Goal: Task Accomplishment & Management: Manage account settings

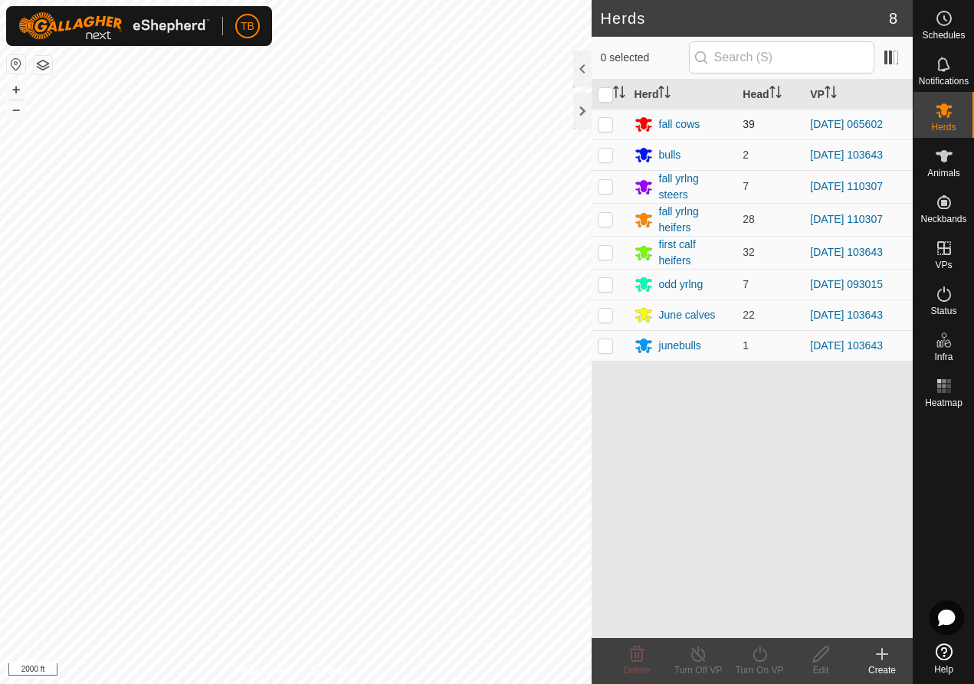
click at [606, 130] on td at bounding box center [610, 124] width 37 height 31
checkbox input "true"
click at [767, 661] on icon at bounding box center [759, 654] width 19 height 18
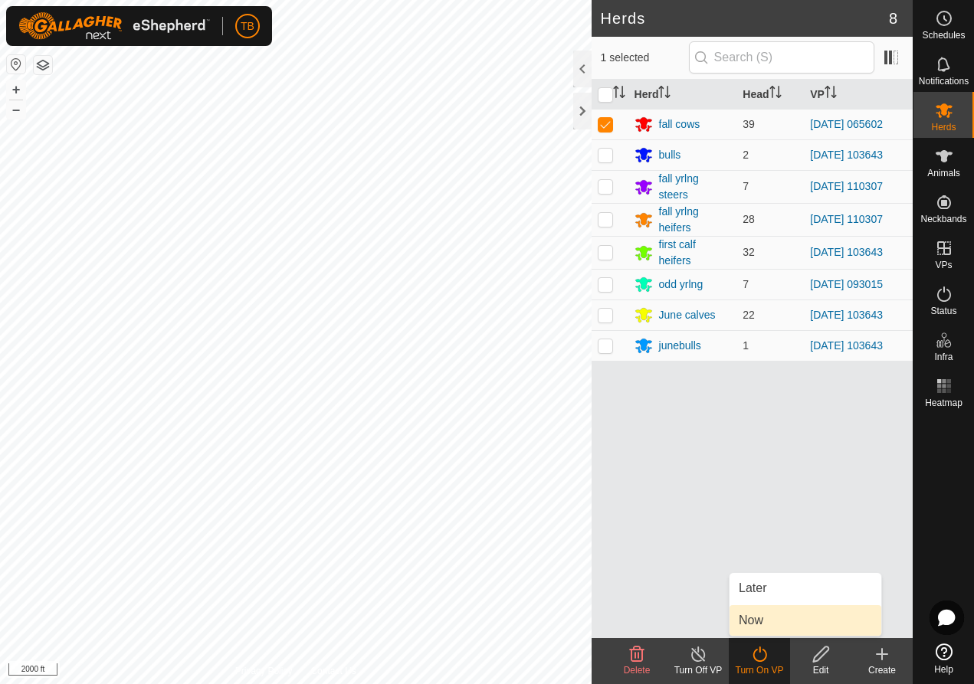
click at [779, 623] on link "Now" at bounding box center [806, 621] width 152 height 31
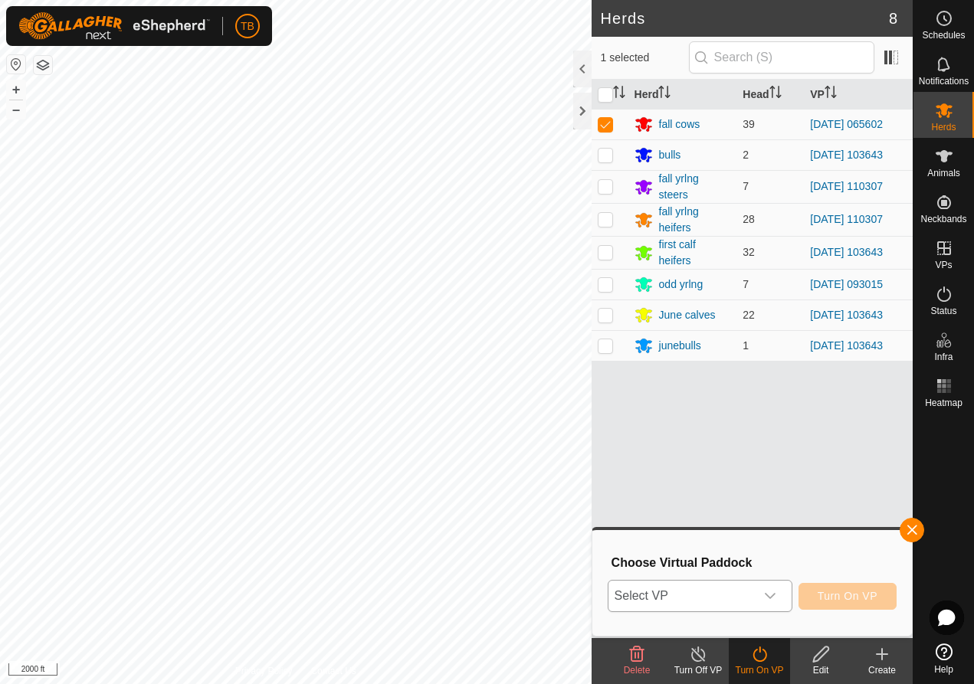
click at [772, 595] on icon "dropdown trigger" at bounding box center [770, 596] width 12 height 12
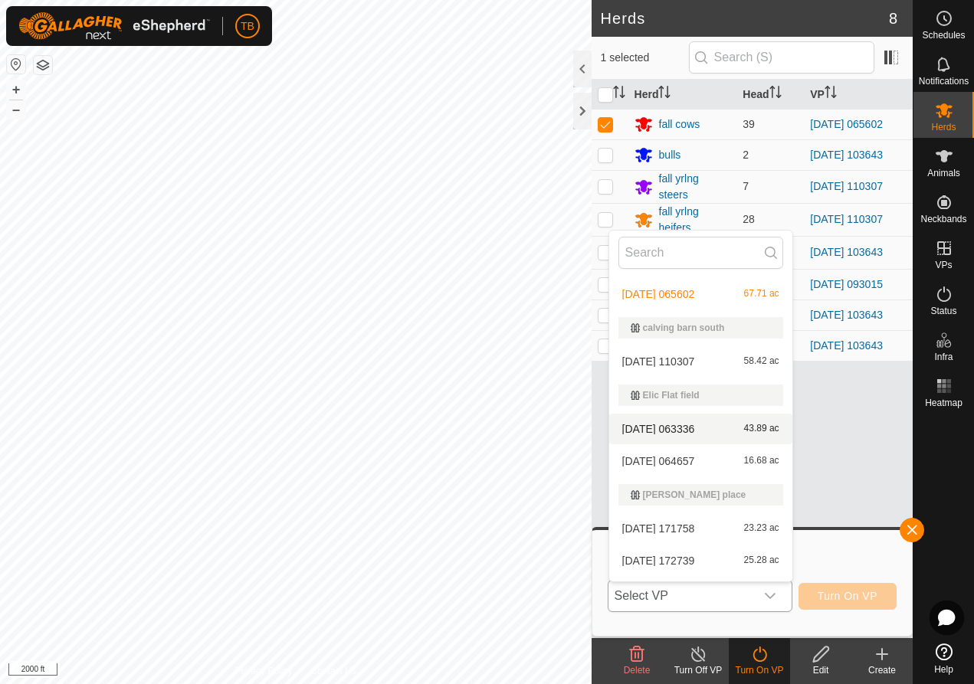
scroll to position [270, 0]
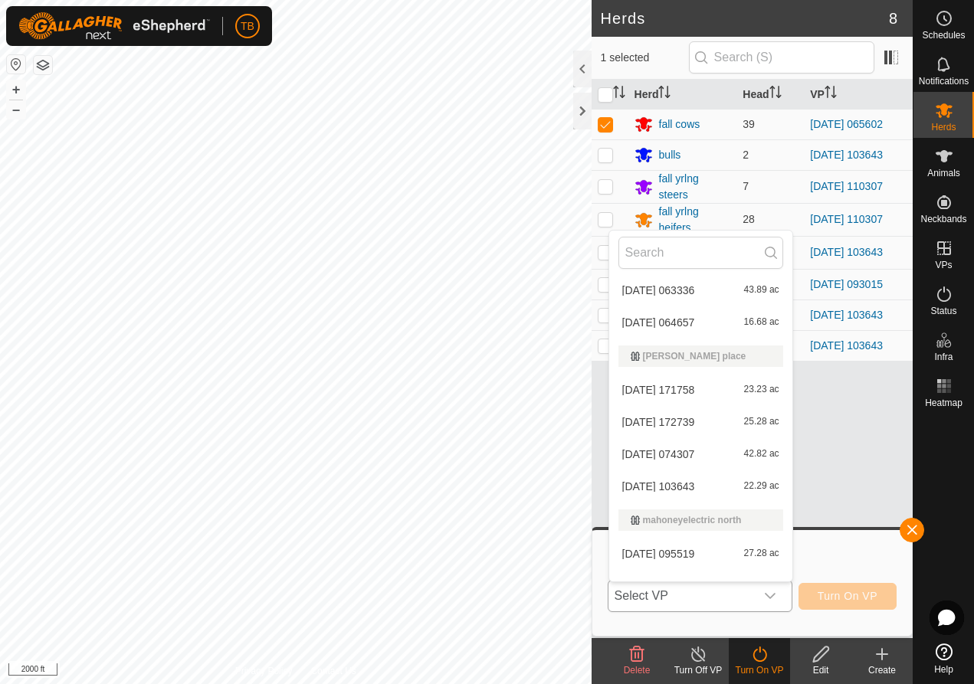
click at [721, 324] on li "2025-08-19 064657 16.68 ac" at bounding box center [700, 322] width 183 height 31
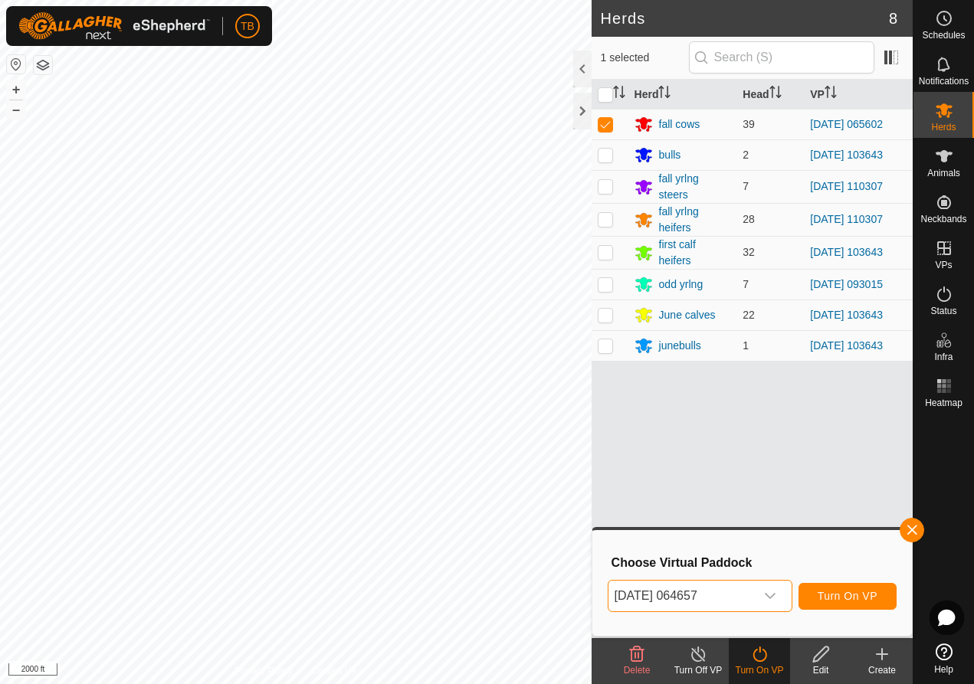
click at [861, 595] on span "Turn On VP" at bounding box center [848, 596] width 60 height 12
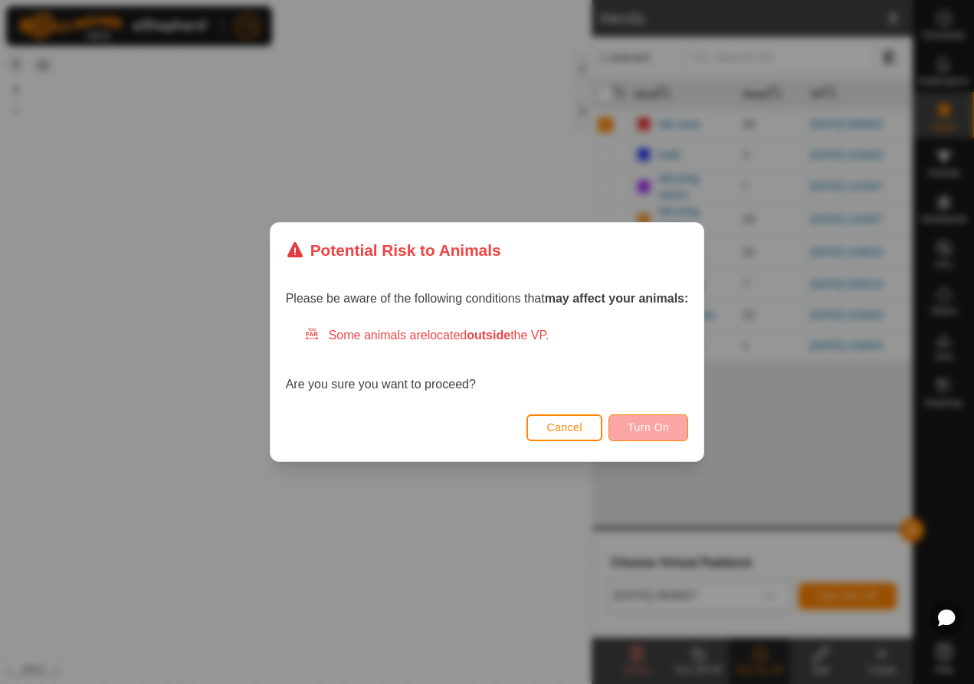
click at [625, 431] on button "Turn On" at bounding box center [649, 428] width 80 height 27
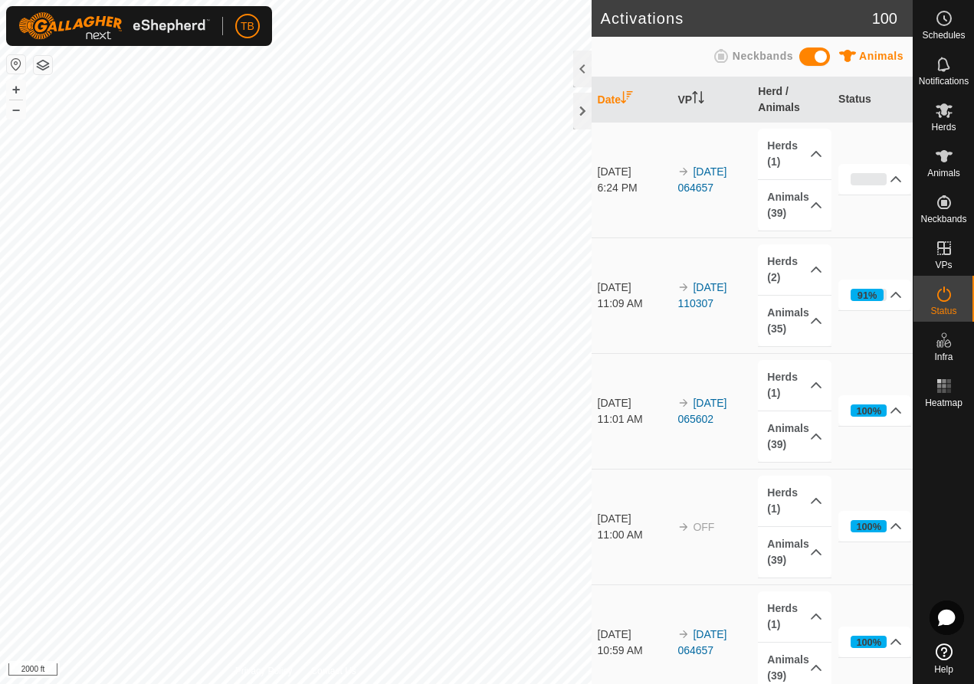
click at [629, 408] on div "[DATE]" at bounding box center [634, 404] width 73 height 16
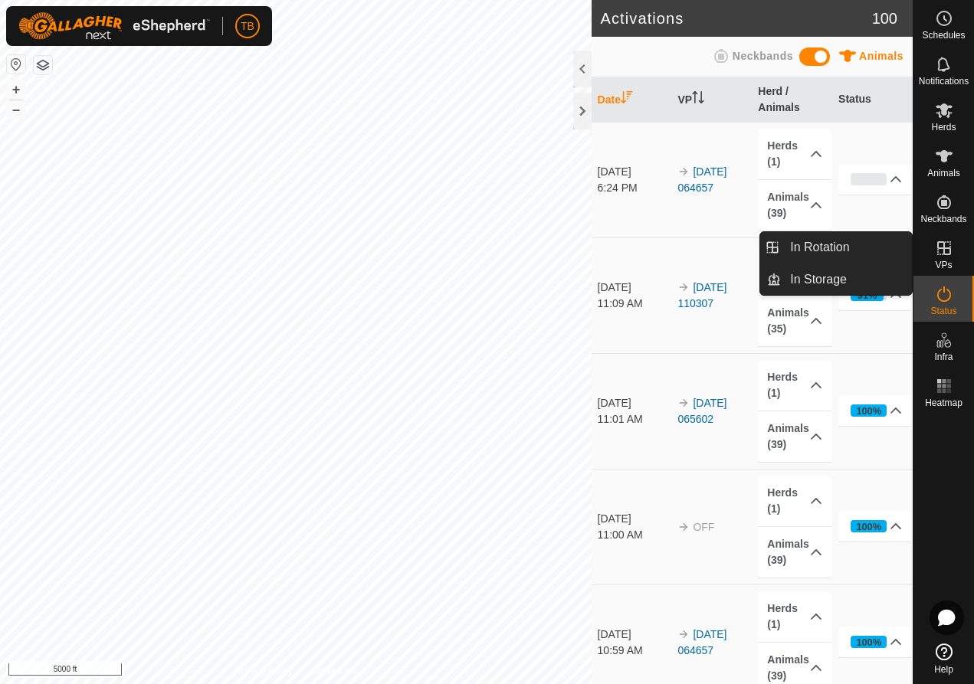
click at [949, 259] on es-virtualpaddocks-svg-icon at bounding box center [945, 248] width 28 height 25
click at [853, 247] on link "In Rotation" at bounding box center [846, 247] width 131 height 31
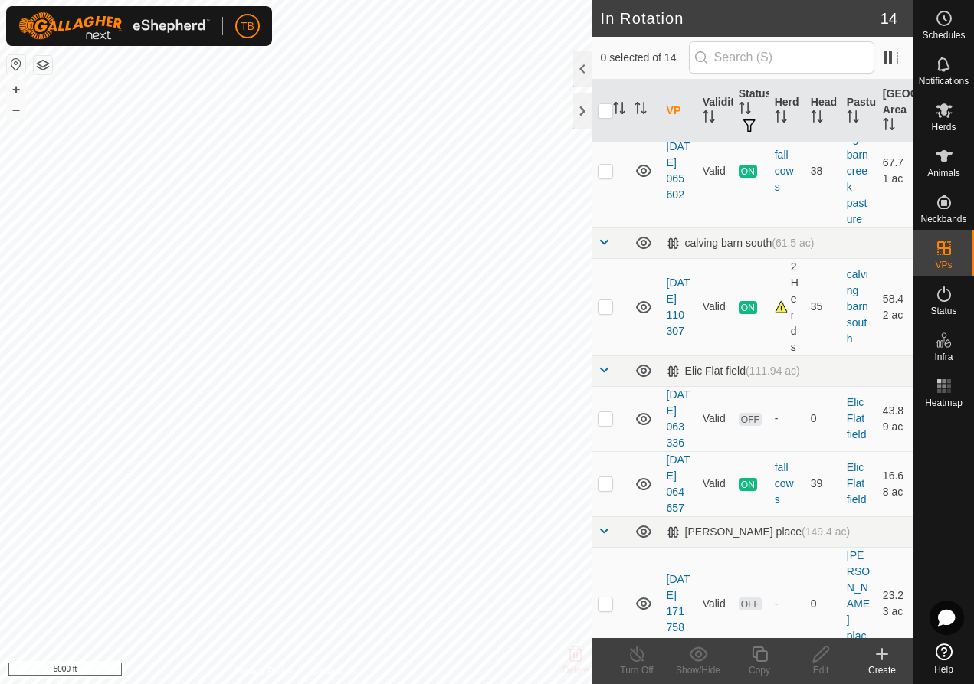
scroll to position [462, 0]
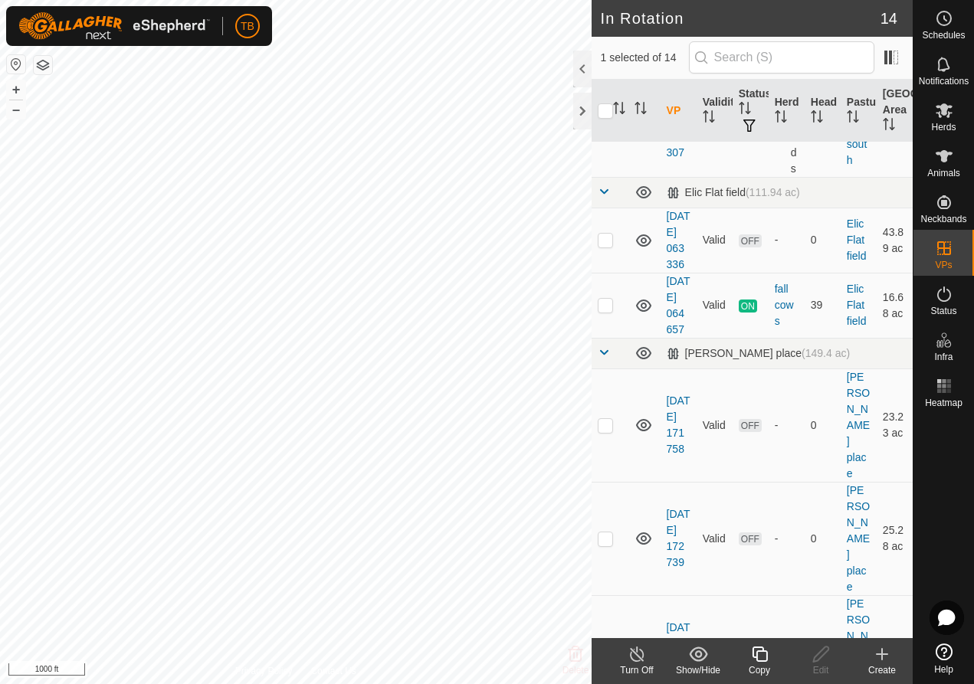
click at [638, 655] on icon at bounding box center [637, 654] width 19 height 18
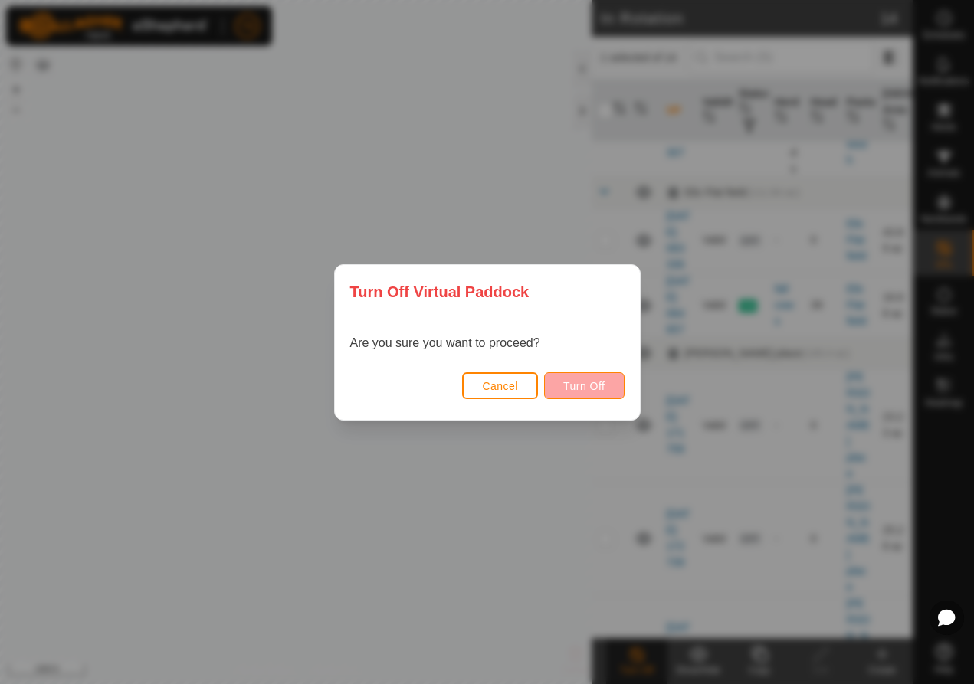
click at [586, 392] on button "Turn Off" at bounding box center [584, 386] width 80 height 27
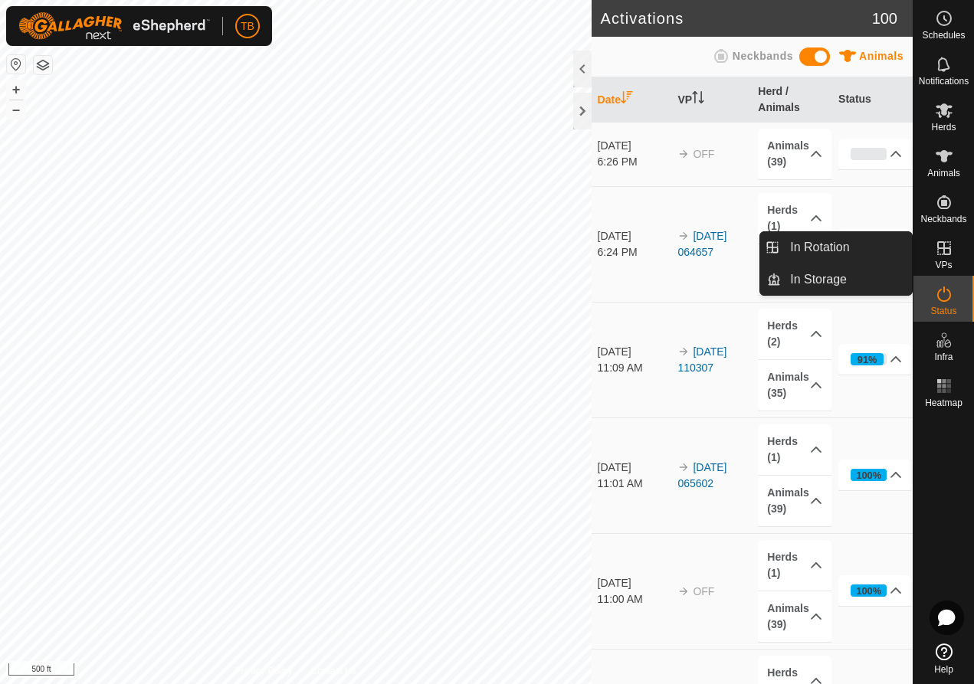
click at [950, 263] on span "VPs" at bounding box center [943, 265] width 17 height 9
click at [941, 254] on icon at bounding box center [944, 248] width 18 height 18
click at [873, 284] on link "In Storage" at bounding box center [846, 279] width 131 height 31
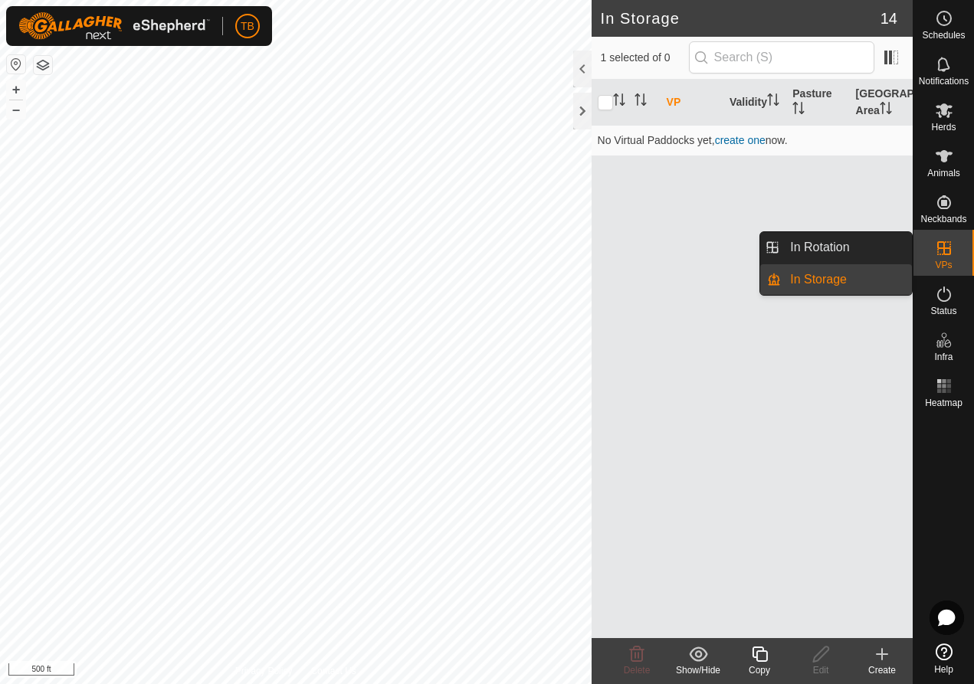
click at [935, 248] on icon at bounding box center [944, 248] width 18 height 18
click at [878, 243] on link "In Rotation" at bounding box center [846, 247] width 131 height 31
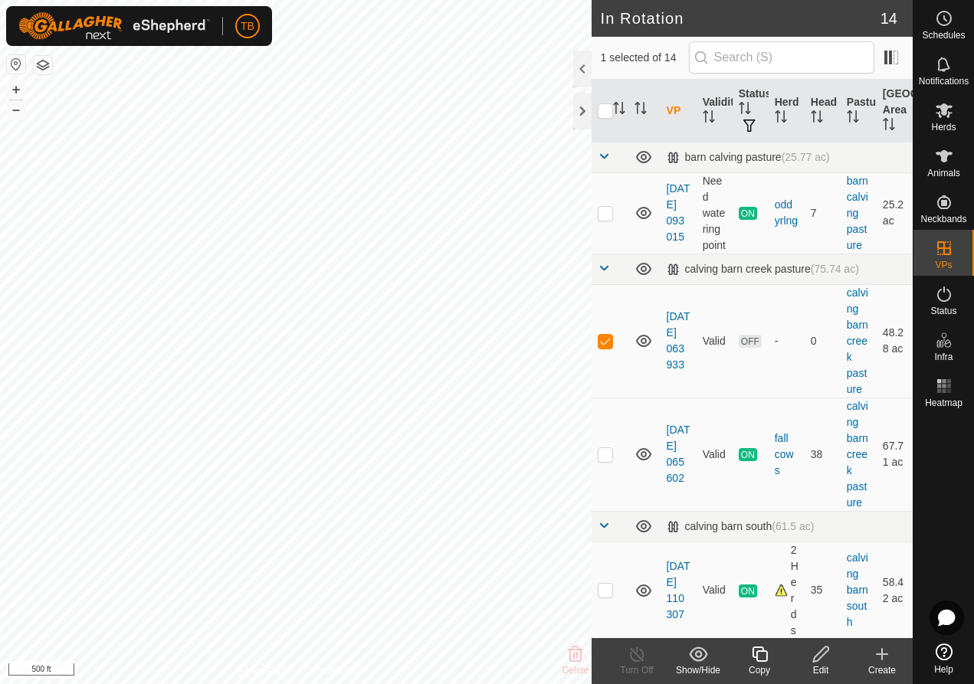
click at [826, 655] on icon at bounding box center [821, 654] width 19 height 18
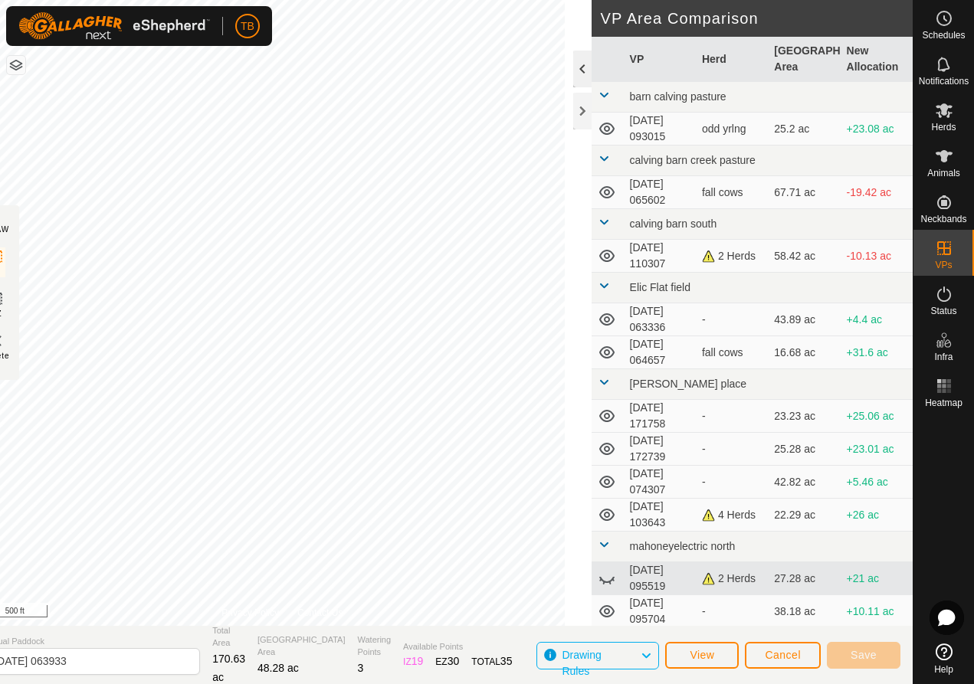
click at [583, 67] on div at bounding box center [582, 69] width 18 height 37
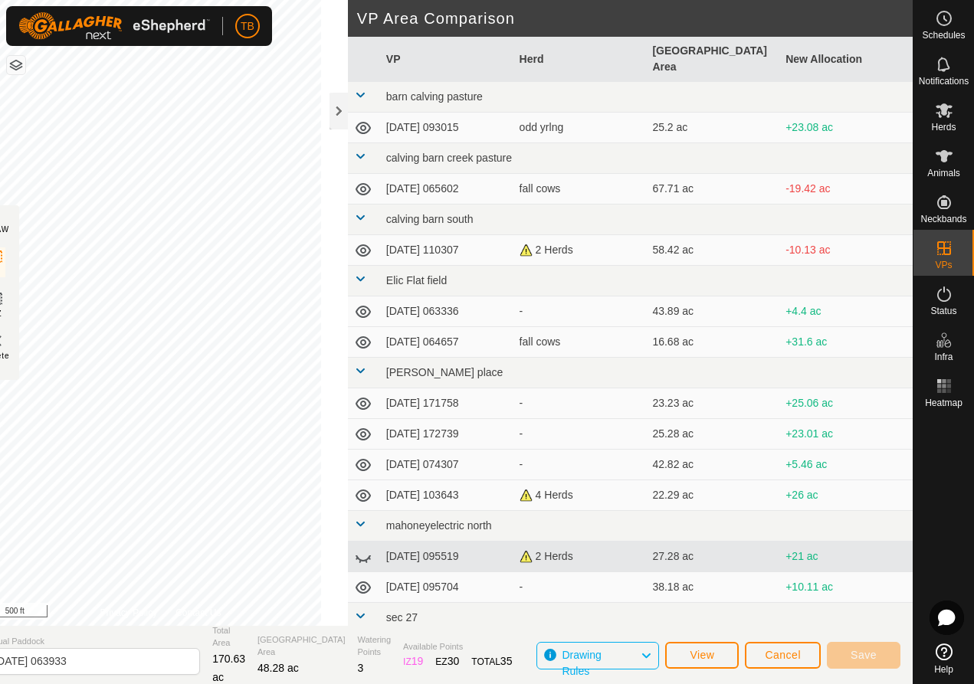
click at [783, 659] on span "Cancel" at bounding box center [783, 655] width 36 height 12
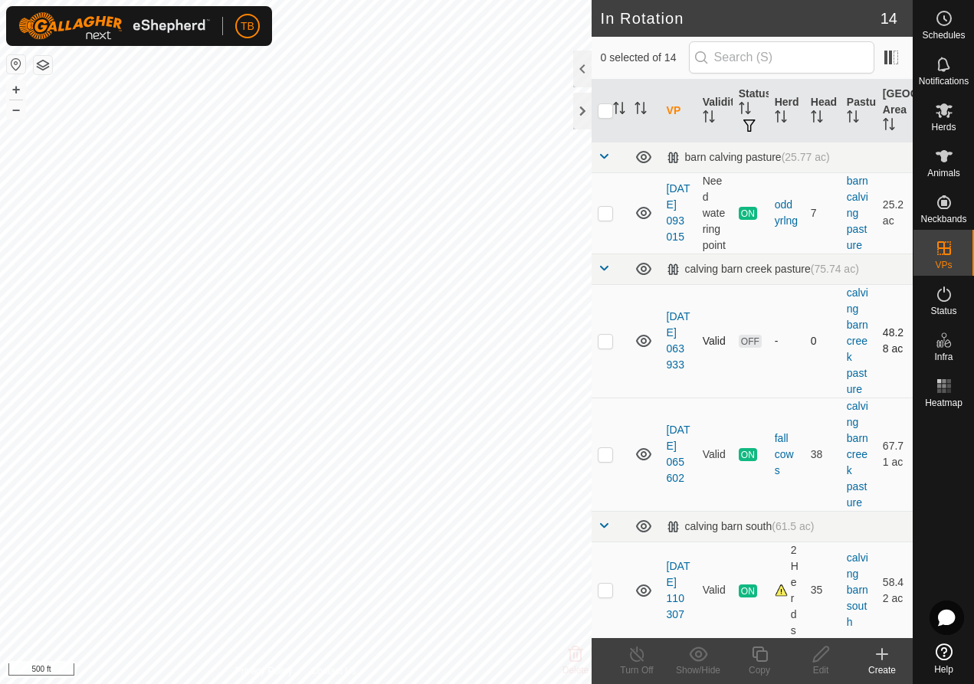
click at [608, 382] on td at bounding box center [610, 340] width 37 height 113
click at [825, 663] on icon at bounding box center [821, 654] width 19 height 18
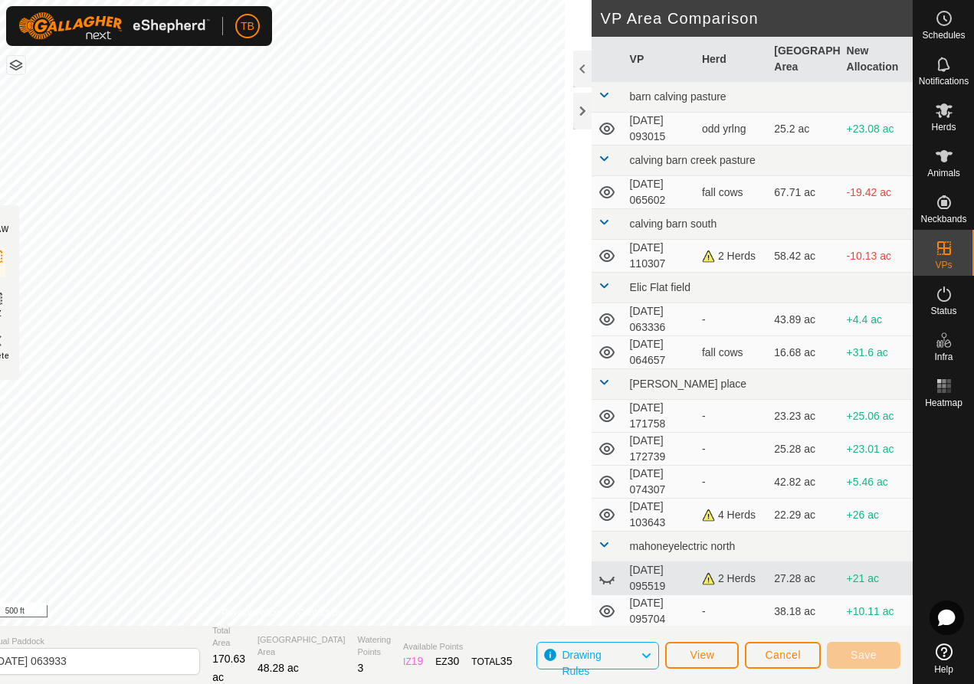
click at [825, 663] on div "Cancel Save" at bounding box center [823, 655] width 156 height 37
click at [788, 660] on span "Cancel" at bounding box center [783, 655] width 36 height 12
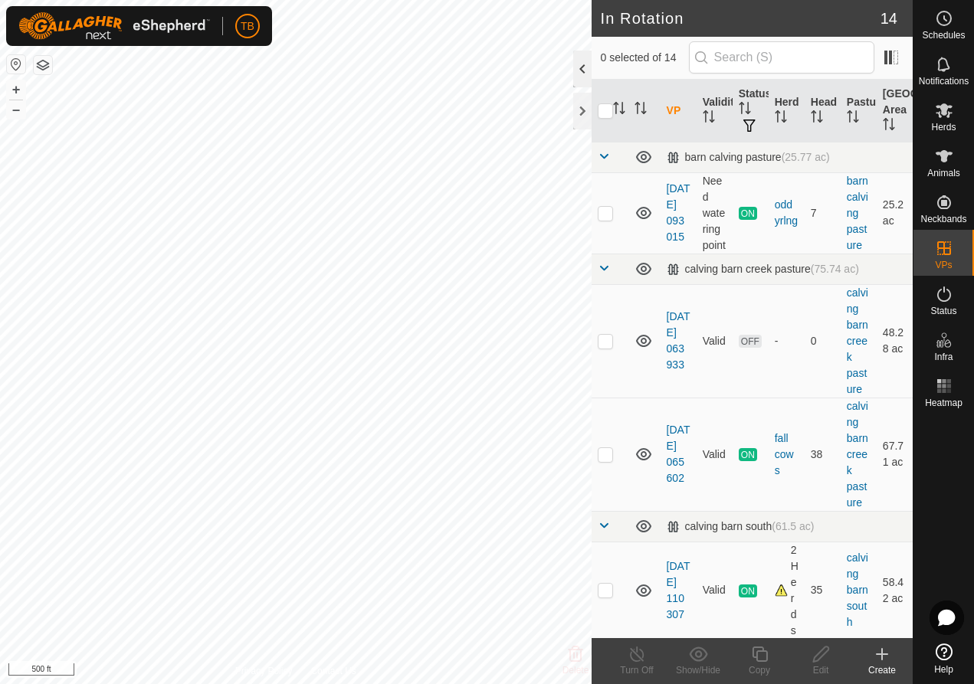
click at [576, 62] on div at bounding box center [582, 69] width 18 height 37
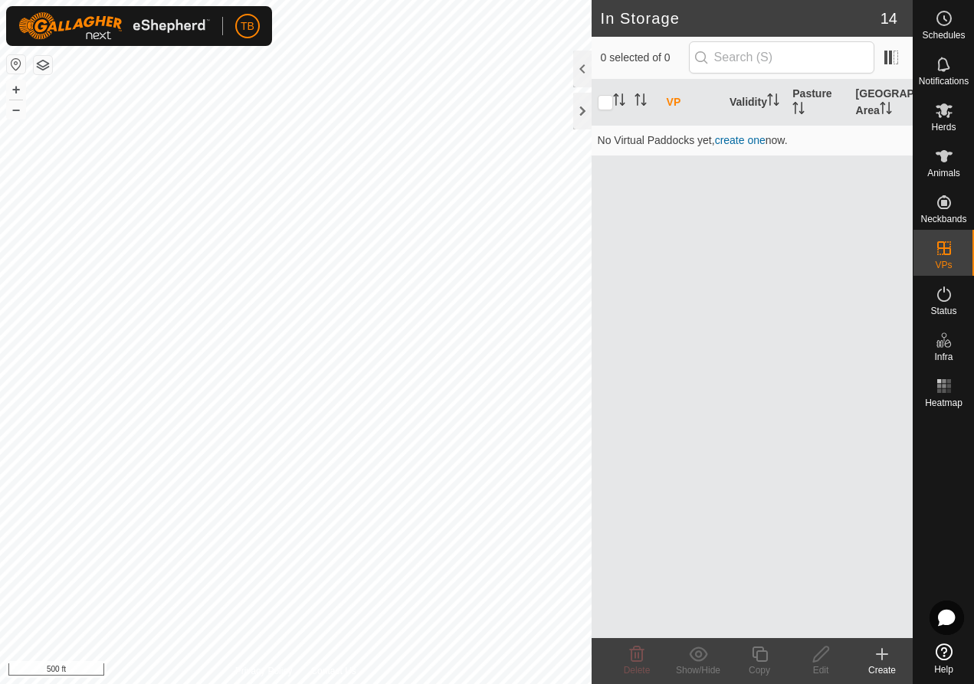
click at [229, 46] on div "TB Schedules Notifications Herds Animals Neckbands VPs Status Infra Heatmap Hel…" at bounding box center [487, 342] width 974 height 684
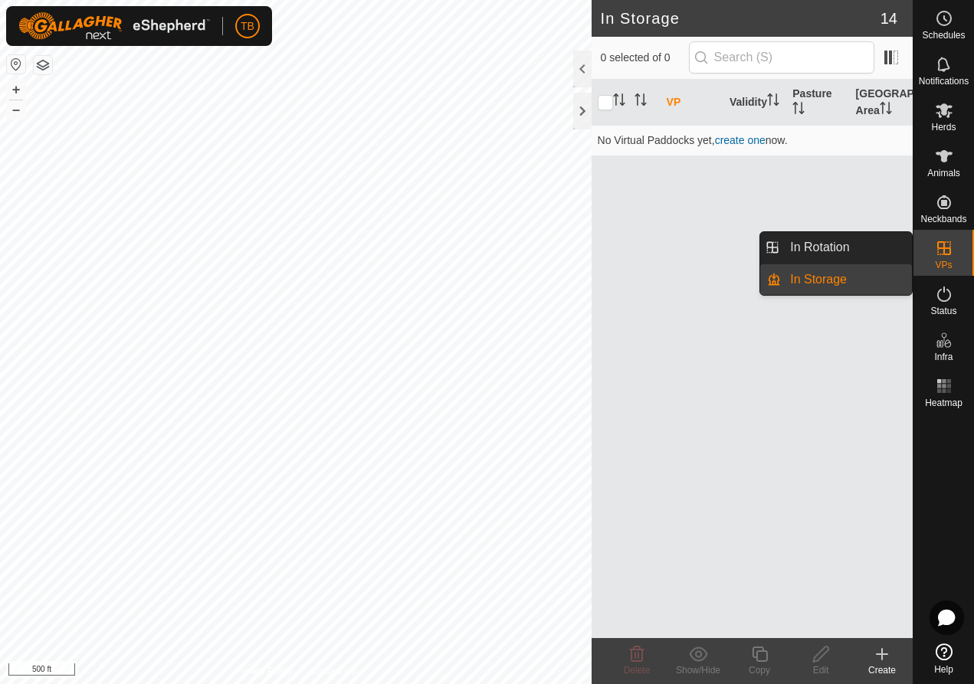
click at [960, 246] on div "VPs" at bounding box center [944, 253] width 61 height 46
click at [848, 248] on link "In Rotation" at bounding box center [846, 247] width 131 height 31
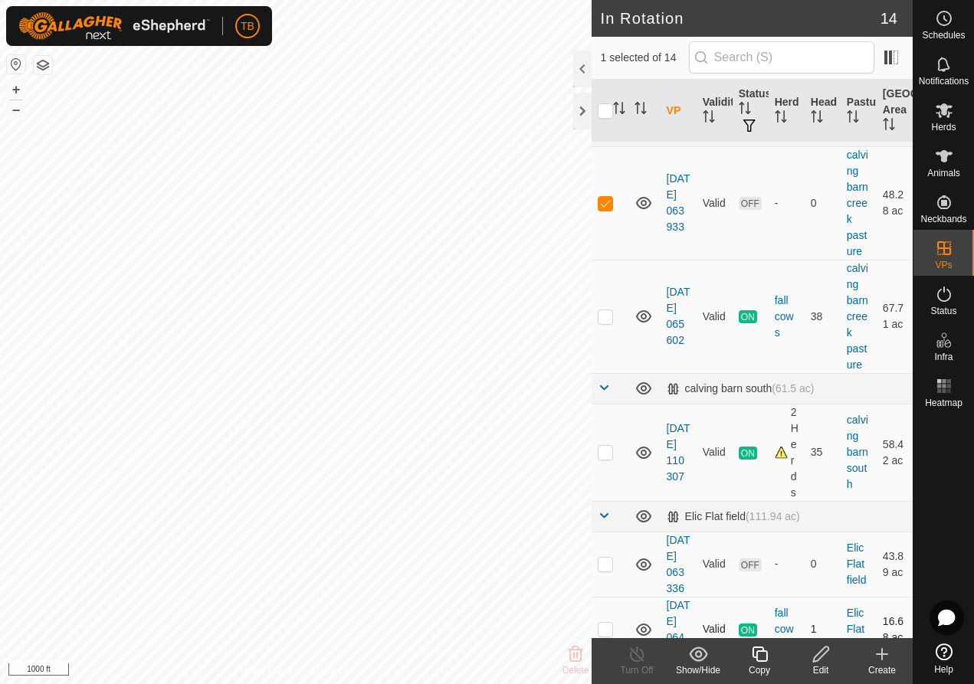
scroll to position [252, 0]
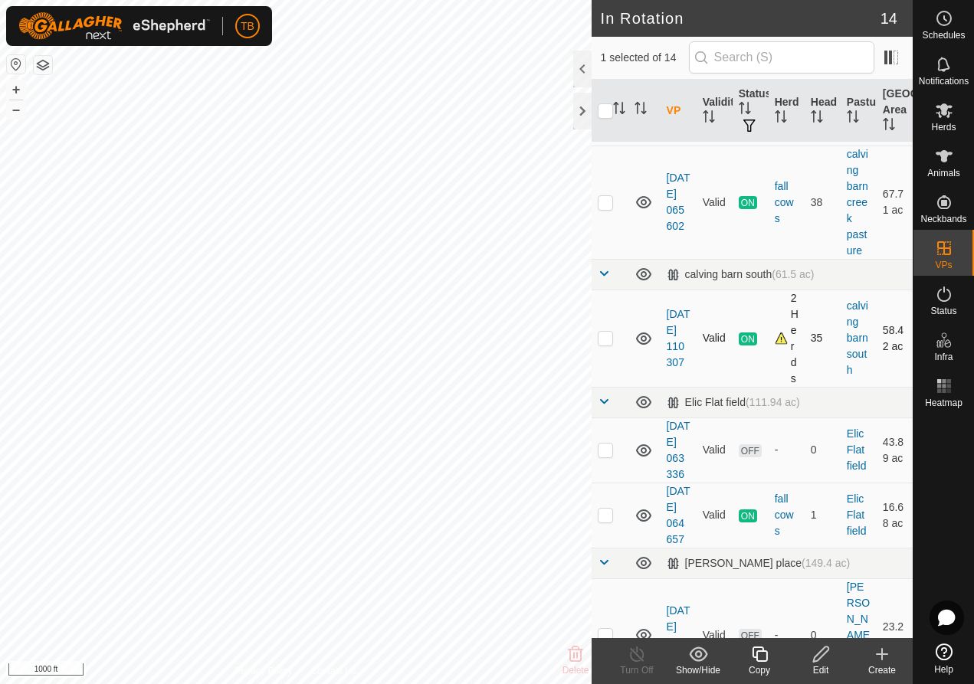
drag, startPoint x: 707, startPoint y: 166, endPoint x: 773, endPoint y: 385, distance: 228.9
click at [770, 411] on tbody "barn calving pasture (25.77 ac) [DATE] 093015 Need watering point ON odd yrlng …" at bounding box center [752, 670] width 321 height 1561
click at [655, 199] on td at bounding box center [645, 202] width 32 height 113
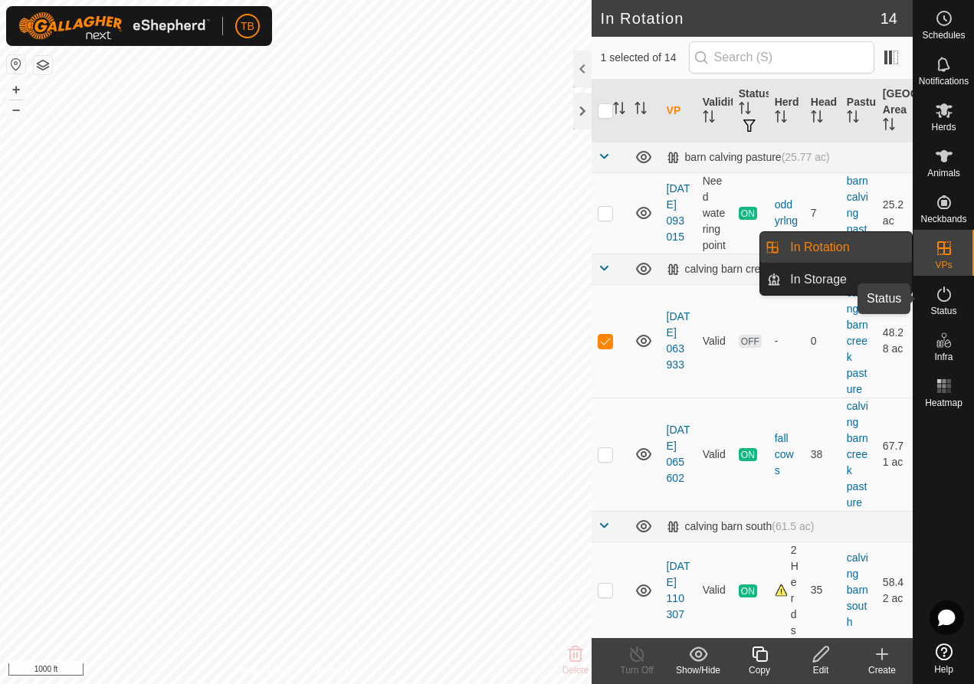
click at [950, 307] on span "Status" at bounding box center [944, 311] width 26 height 9
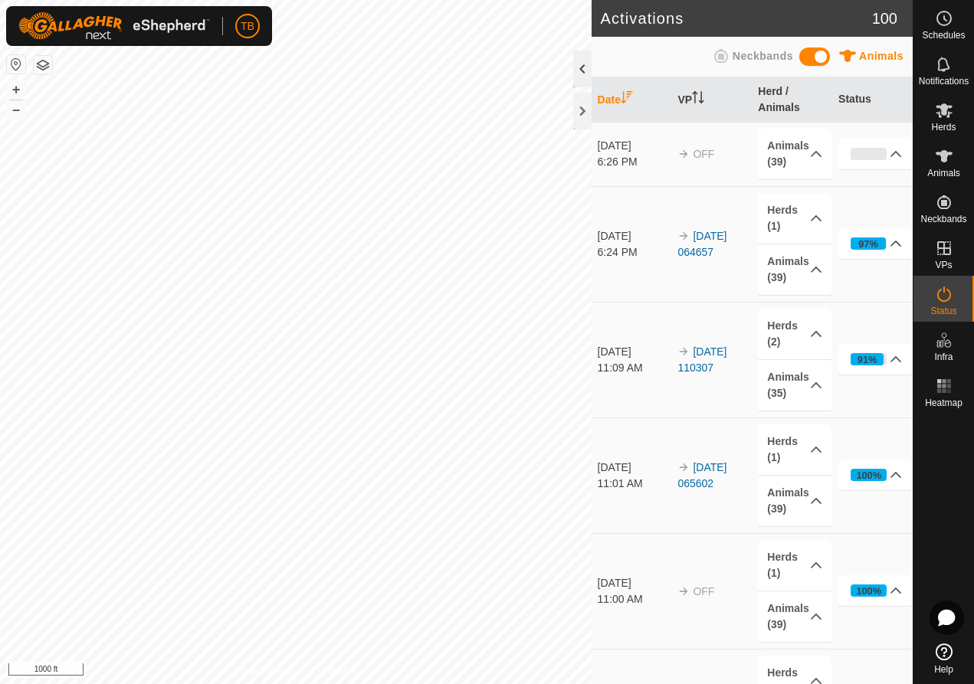
click at [588, 67] on div at bounding box center [582, 69] width 18 height 37
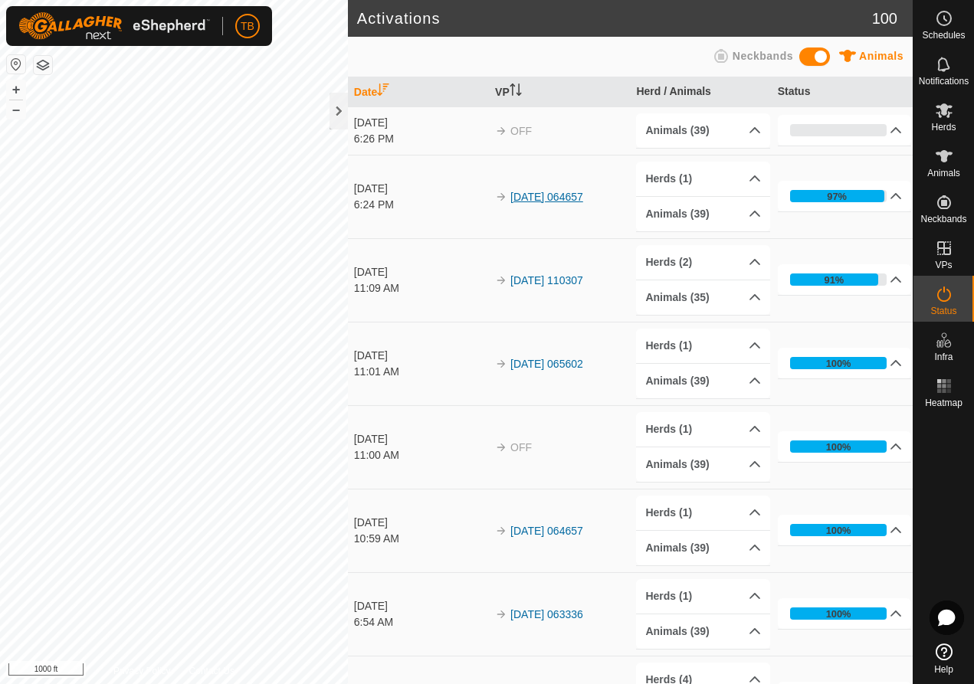
click at [560, 196] on link "[DATE] 064657" at bounding box center [546, 197] width 73 height 12
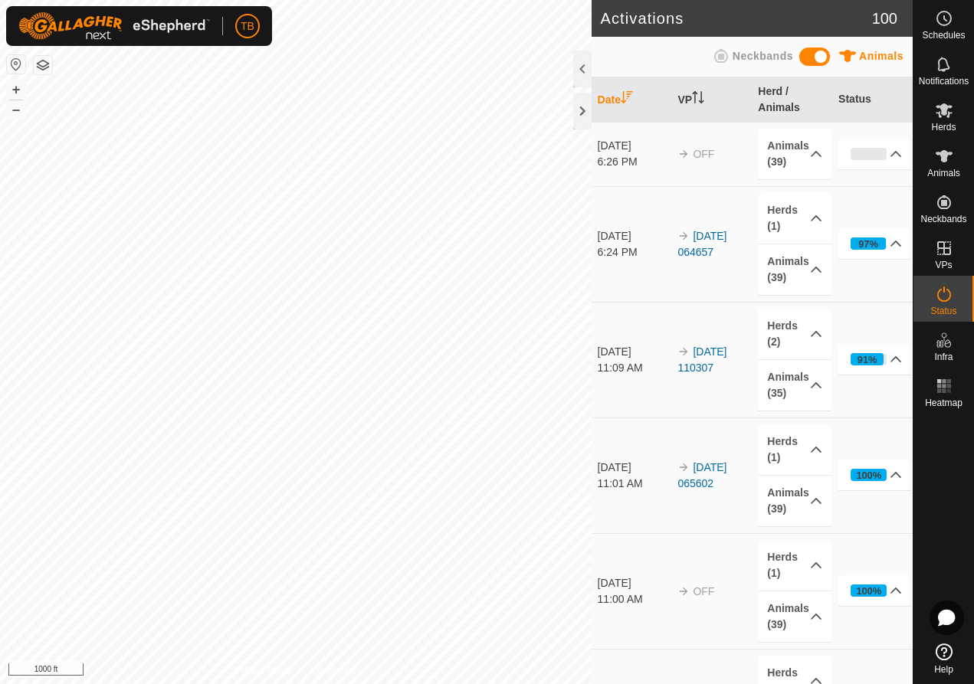
click at [673, 249] on td "[DATE] 064657" at bounding box center [711, 244] width 80 height 116
click at [583, 70] on div at bounding box center [582, 69] width 18 height 37
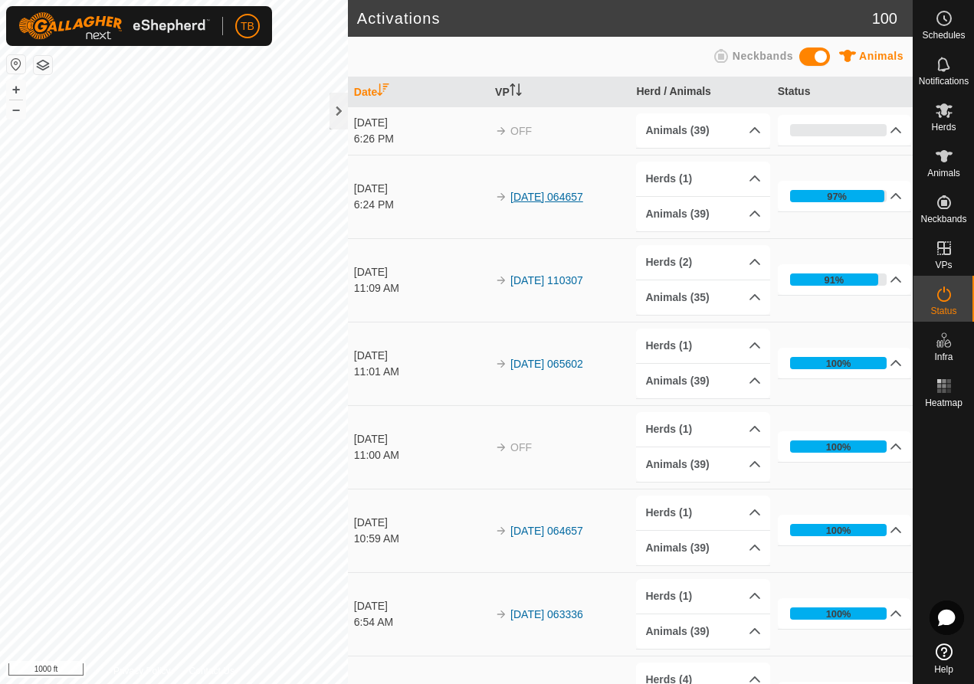
click at [524, 195] on link "[DATE] 064657" at bounding box center [546, 197] width 73 height 12
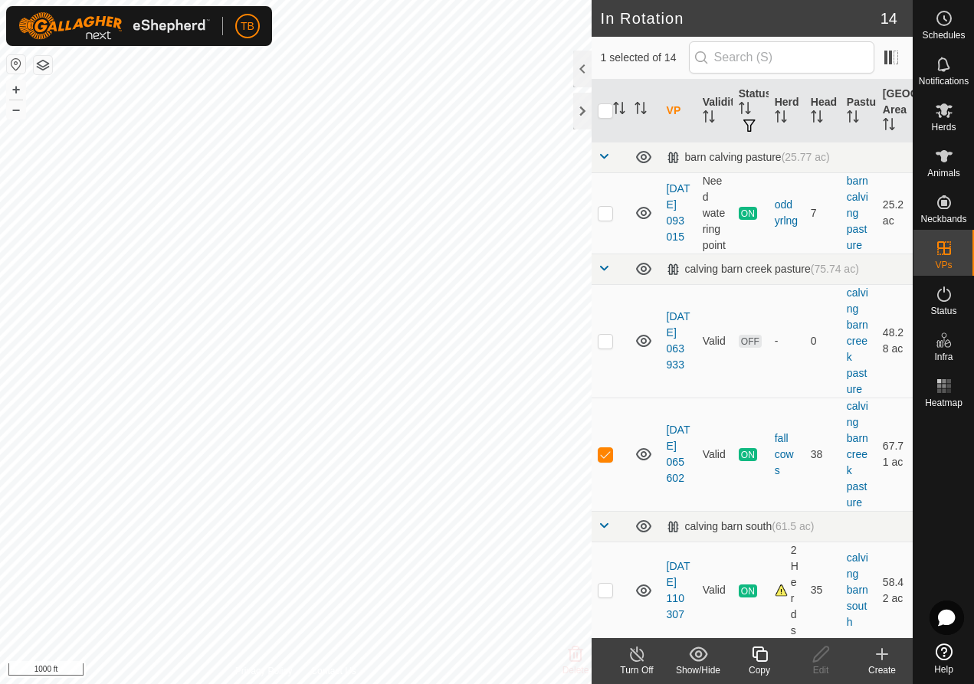
click at [636, 655] on line at bounding box center [637, 655] width 12 height 12
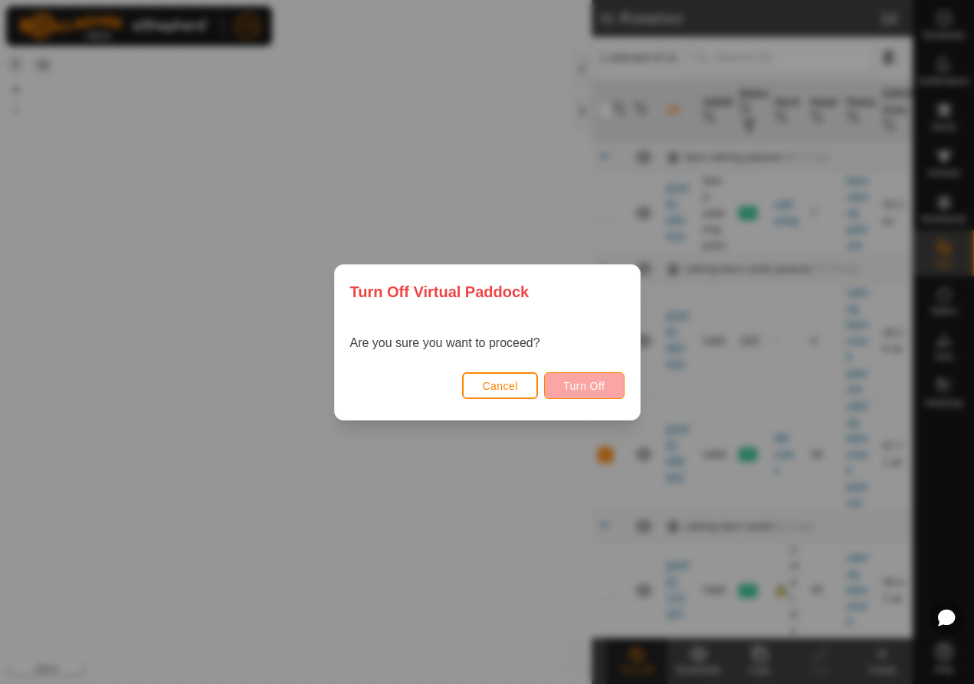
click at [597, 389] on span "Turn Off" at bounding box center [584, 386] width 42 height 12
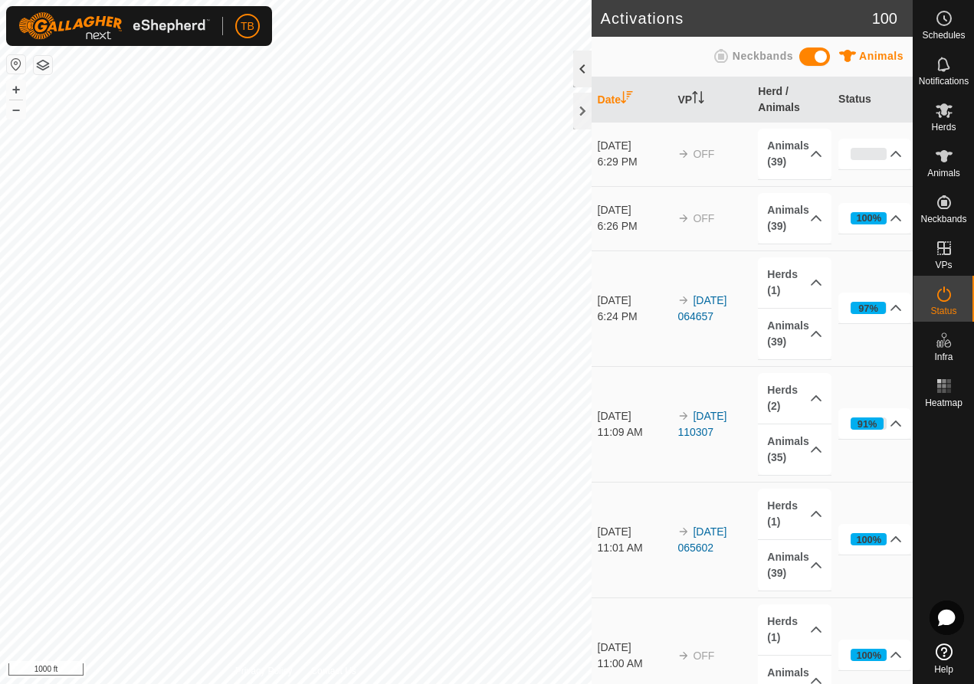
click at [584, 72] on div at bounding box center [582, 69] width 18 height 37
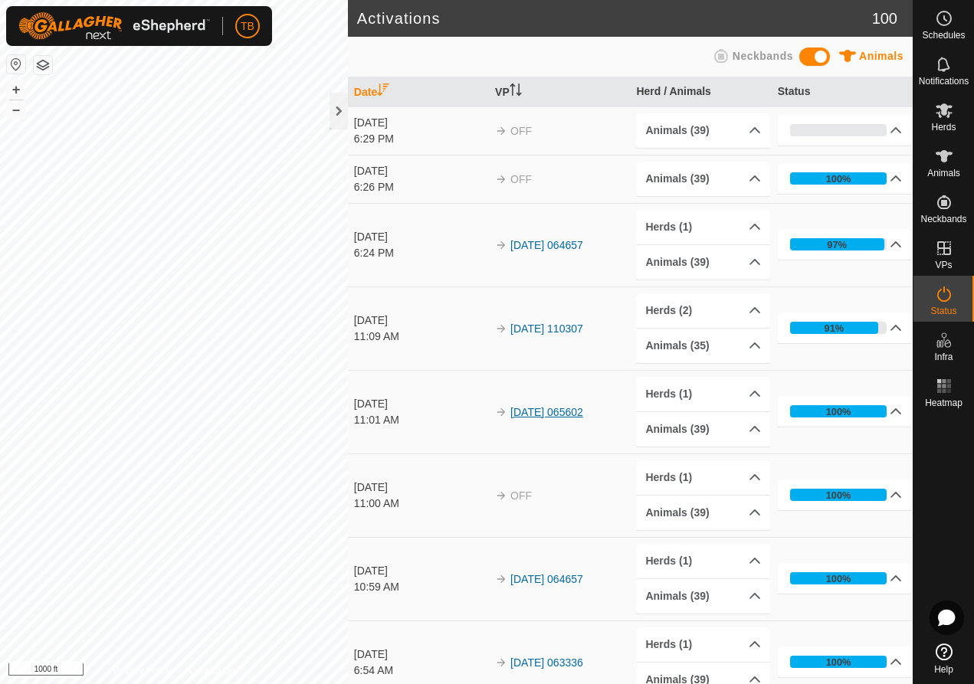
click at [565, 416] on link "[DATE] 065602" at bounding box center [546, 412] width 73 height 12
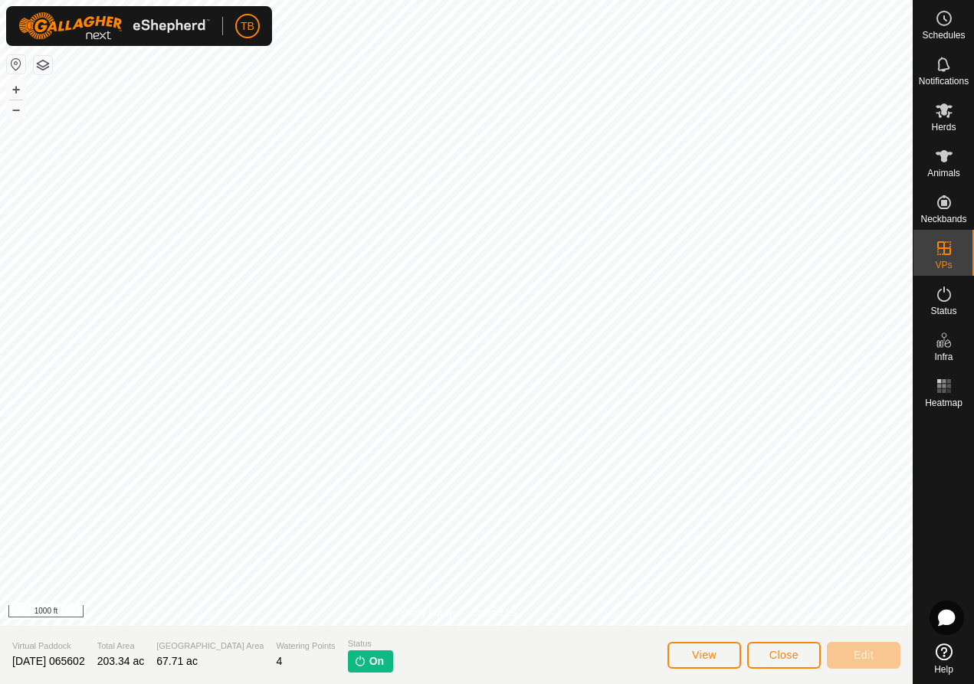
click at [727, 667] on button "View" at bounding box center [705, 655] width 74 height 27
click at [787, 655] on span "Close" at bounding box center [784, 655] width 29 height 12
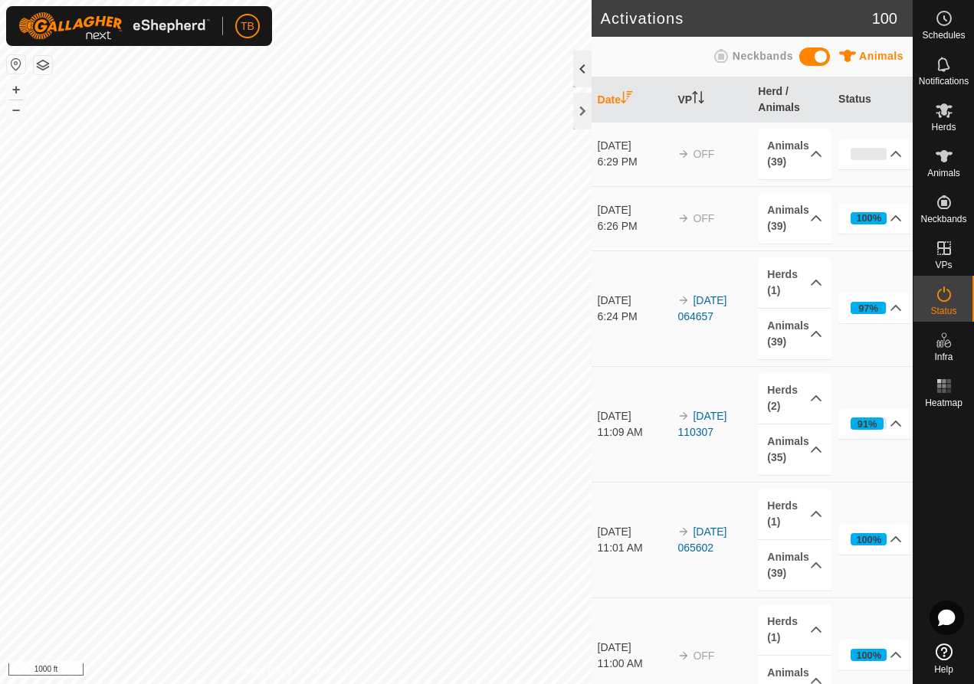
click at [584, 76] on div at bounding box center [582, 69] width 18 height 37
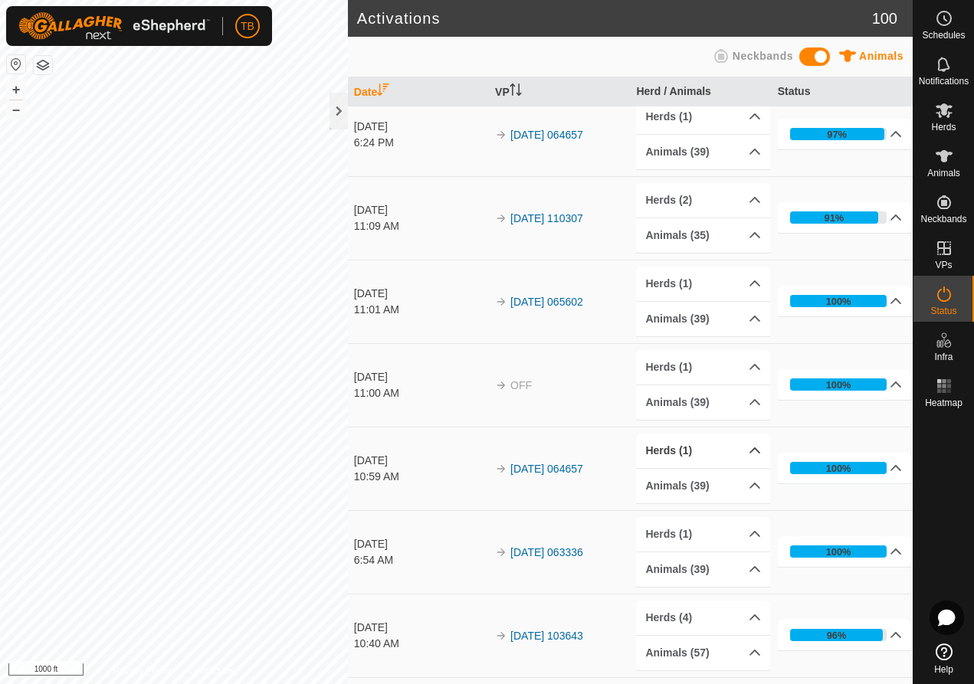
scroll to position [113, 0]
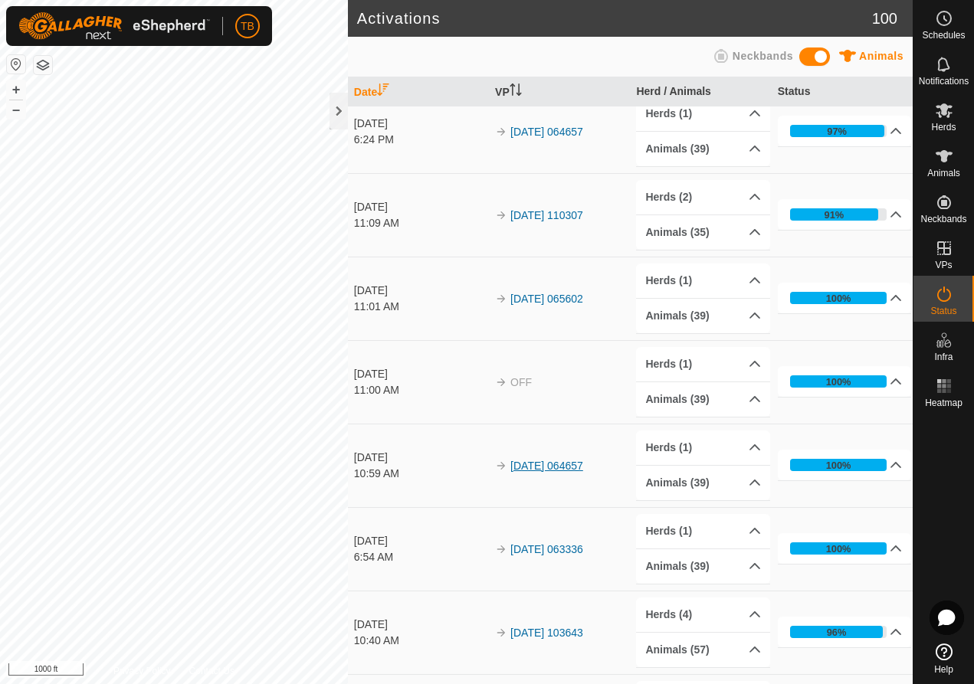
click at [583, 463] on link "[DATE] 064657" at bounding box center [546, 466] width 73 height 12
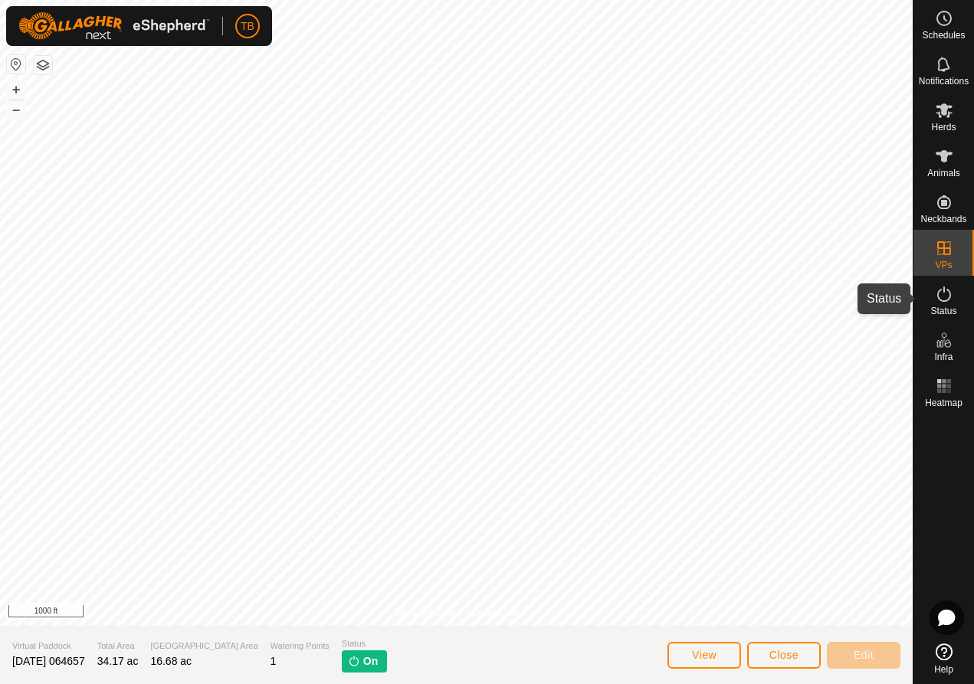
click at [945, 298] on icon at bounding box center [944, 294] width 18 height 18
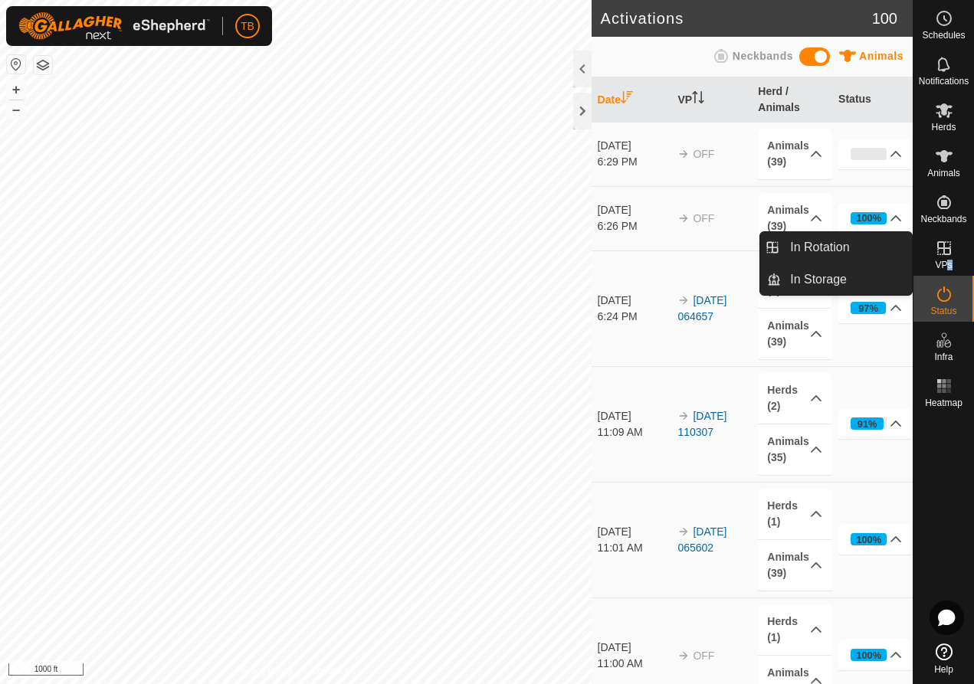
click at [950, 265] on span "VPs" at bounding box center [943, 265] width 17 height 9
click at [944, 258] on es-virtualpaddocks-svg-icon at bounding box center [945, 248] width 28 height 25
